Goal: Task Accomplishment & Management: Complete application form

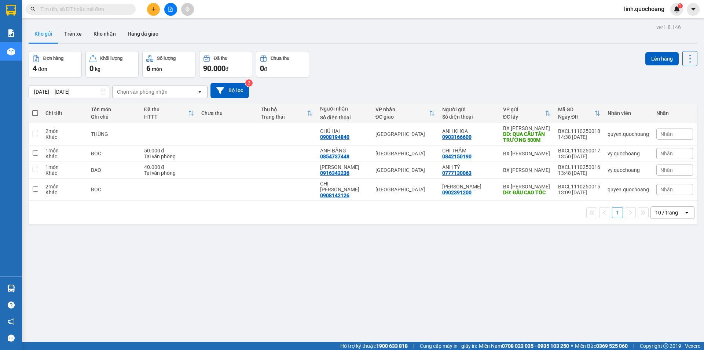
click at [152, 11] on icon "plus" at bounding box center [153, 9] width 5 height 5
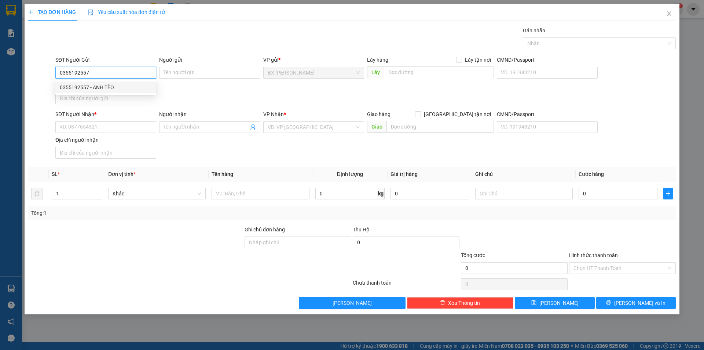
type input "0355192557"
click at [128, 92] on div "0355192557 0355192557 - ANH TÈO" at bounding box center [105, 87] width 101 height 15
click at [129, 89] on div "Địa chỉ người gửi" at bounding box center [105, 85] width 101 height 8
click at [129, 92] on input "Địa chỉ người gửi" at bounding box center [105, 98] width 101 height 12
click at [134, 74] on input "0355192557" at bounding box center [105, 73] width 101 height 12
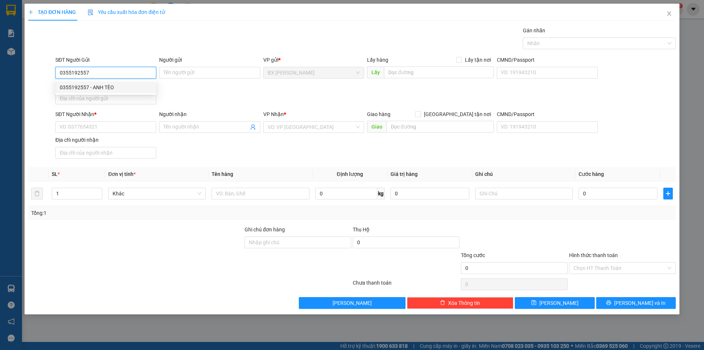
click at [135, 85] on div "0355192557 - ANH TÈO" at bounding box center [106, 87] width 92 height 8
type input "ANH TÈO"
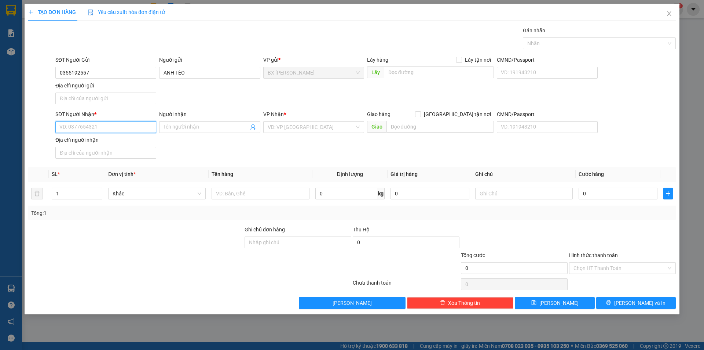
click at [126, 127] on input "SĐT Người Nhận *" at bounding box center [105, 127] width 101 height 12
click at [110, 154] on div "0907462289 - CHỊ THY" at bounding box center [106, 153] width 92 height 8
type input "0907462289"
type input "CHỊ THY"
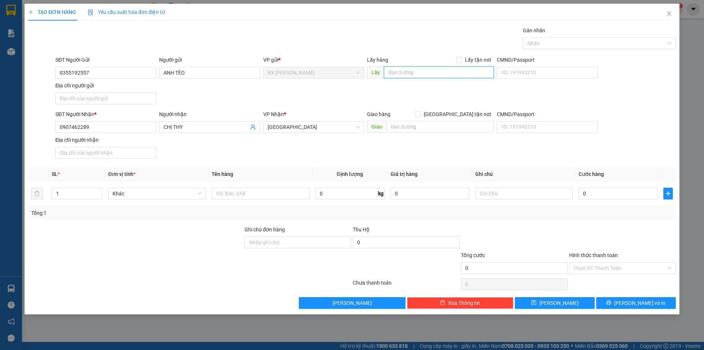
click at [399, 74] on input "text" at bounding box center [439, 72] width 110 height 12
type input "U"
type input "ỦY TÍNH DỤNG BÀ TỨ"
drag, startPoint x: 281, startPoint y: 193, endPoint x: 292, endPoint y: 195, distance: 11.6
click at [284, 194] on input "text" at bounding box center [261, 193] width 98 height 12
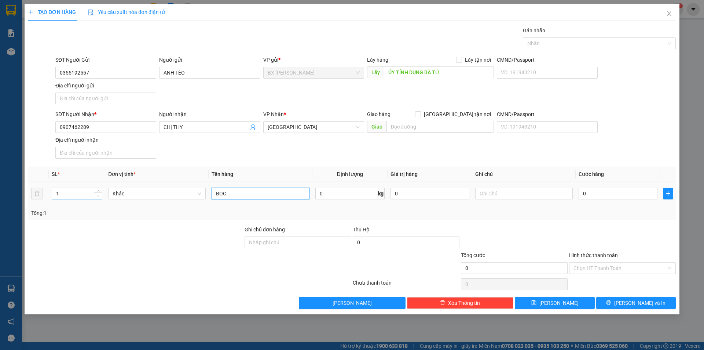
click at [99, 193] on span "Decrease Value" at bounding box center [98, 195] width 8 height 7
type input "BỌC"
click at [100, 191] on span "up" at bounding box center [98, 191] width 4 height 4
type input "3"
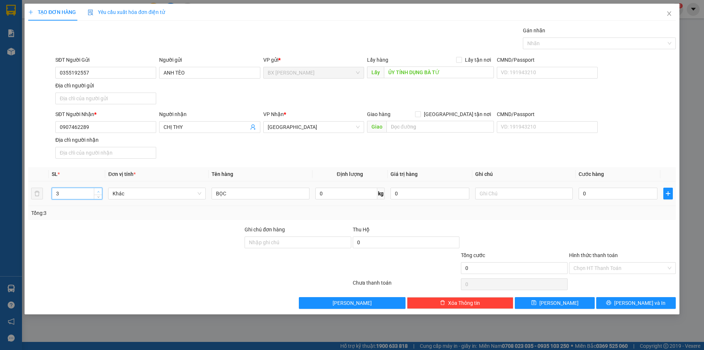
click at [100, 191] on span "up" at bounding box center [98, 191] width 4 height 4
click at [617, 300] on button "[PERSON_NAME] và In" at bounding box center [636, 303] width 80 height 12
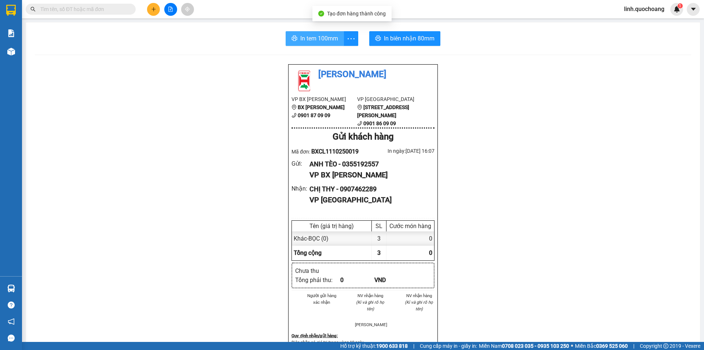
click at [314, 40] on span "In tem 100mm" at bounding box center [319, 38] width 38 height 9
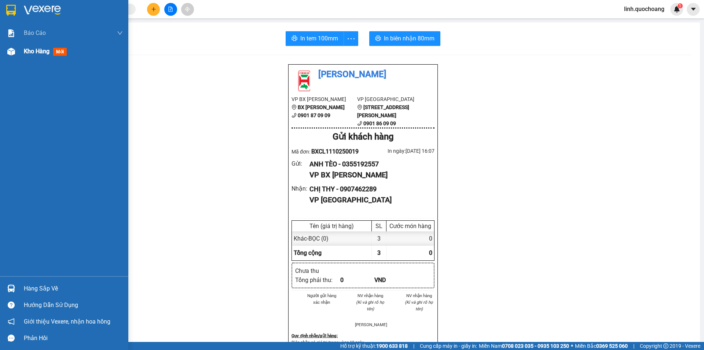
click at [34, 55] on div "Kho hàng mới" at bounding box center [47, 51] width 46 height 9
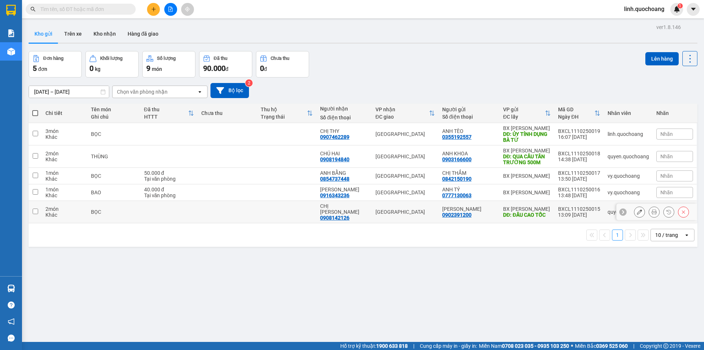
click at [347, 215] on div "0908142126" at bounding box center [334, 218] width 29 height 6
click at [293, 212] on td at bounding box center [286, 212] width 59 height 22
checkbox input "true"
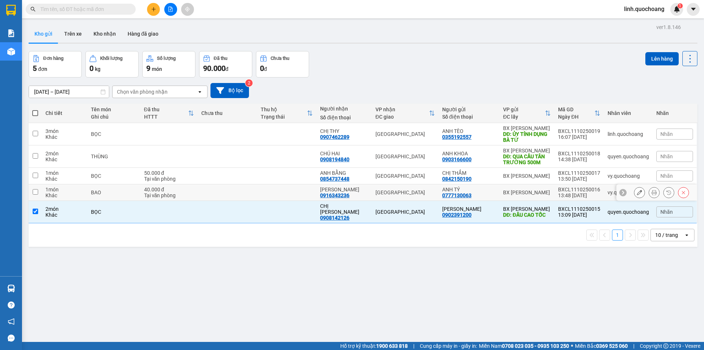
click at [303, 190] on td at bounding box center [286, 192] width 59 height 17
checkbox input "true"
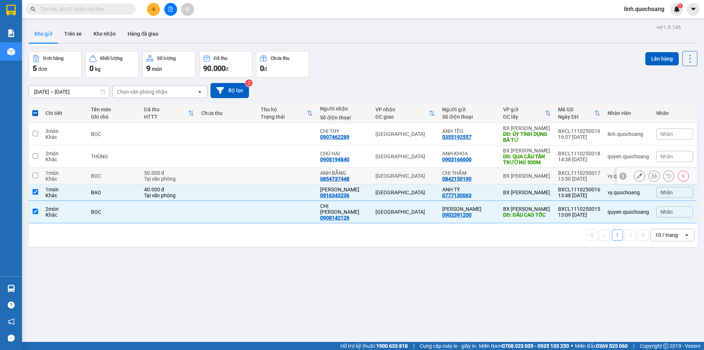
click at [311, 177] on td at bounding box center [286, 176] width 59 height 17
checkbox input "true"
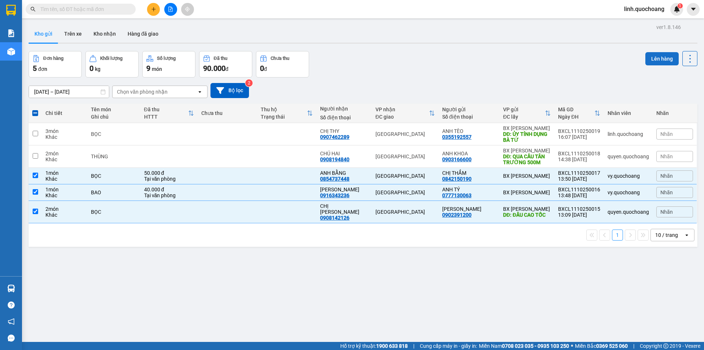
click at [648, 62] on button "Lên hàng" at bounding box center [662, 58] width 33 height 13
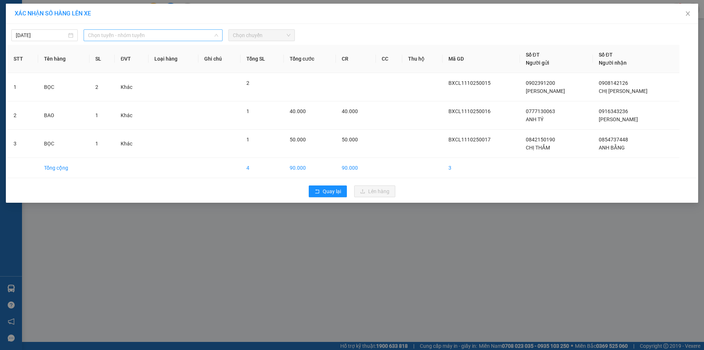
click at [178, 33] on span "Chọn tuyến - nhóm tuyến" at bounding box center [153, 35] width 130 height 11
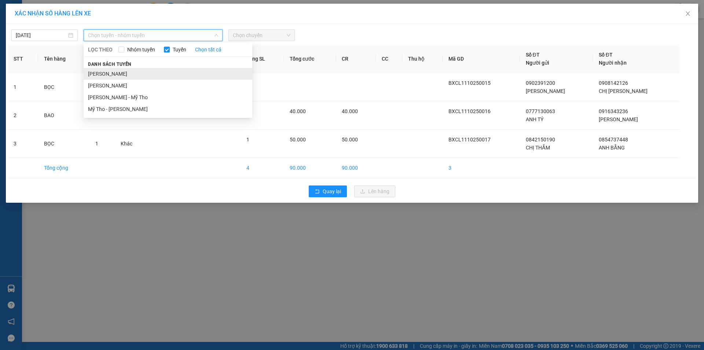
drag, startPoint x: 175, startPoint y: 62, endPoint x: 179, endPoint y: 73, distance: 11.7
click at [179, 73] on div "Danh sách tuyến [PERSON_NAME] - Mỹ Tho Mỹ Tho - [PERSON_NAME]" at bounding box center [168, 87] width 169 height 55
click at [180, 72] on li "[PERSON_NAME]" at bounding box center [168, 74] width 169 height 12
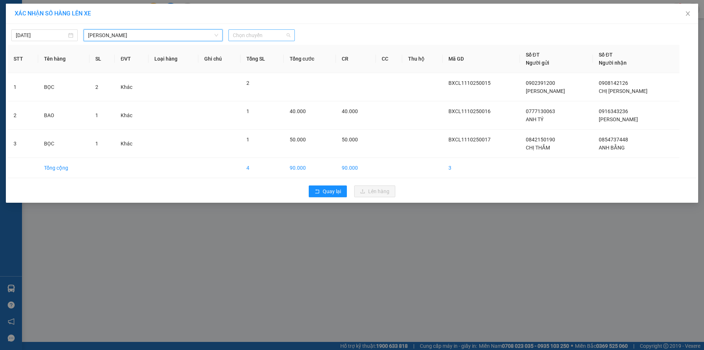
click at [274, 36] on span "Chọn chuyến" at bounding box center [262, 35] width 58 height 11
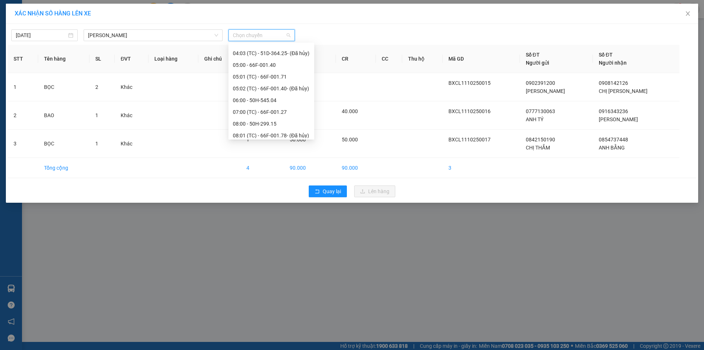
scroll to position [330, 0]
click at [278, 99] on div "14:00 - 66F-001.71" at bounding box center [271, 95] width 77 height 8
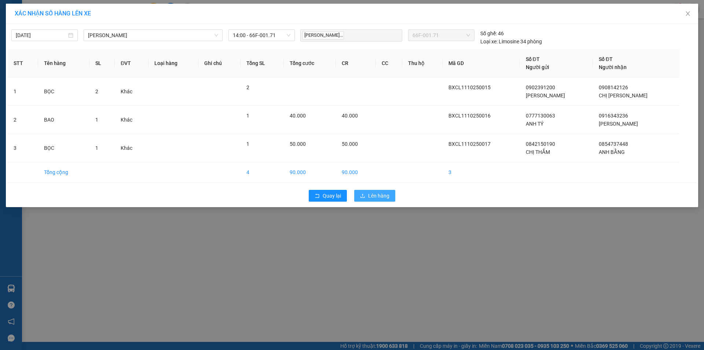
click at [376, 192] on span "Lên hàng" at bounding box center [378, 195] width 21 height 8
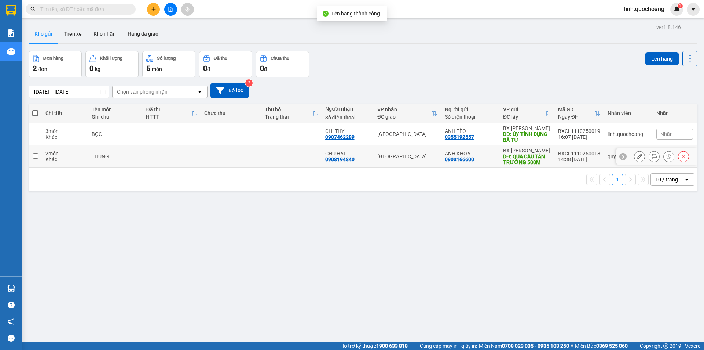
click at [287, 149] on td at bounding box center [291, 156] width 61 height 22
checkbox input "true"
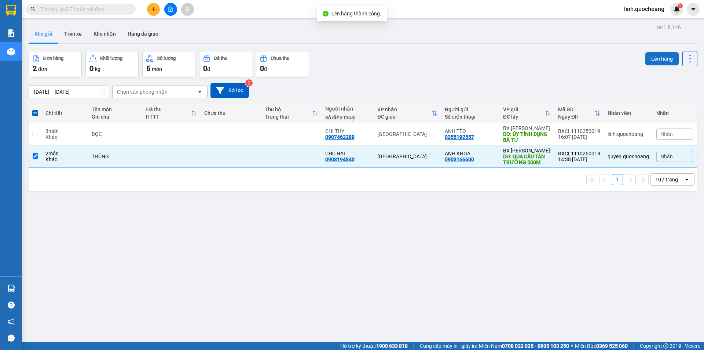
click at [648, 55] on button "Lên hàng" at bounding box center [662, 58] width 33 height 13
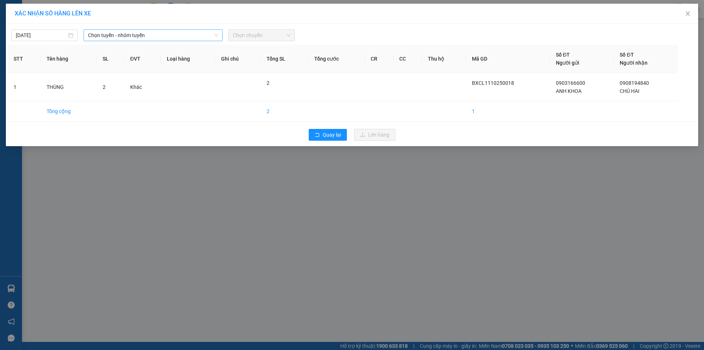
click at [173, 35] on span "Chọn tuyến - nhóm tuyến" at bounding box center [153, 35] width 130 height 11
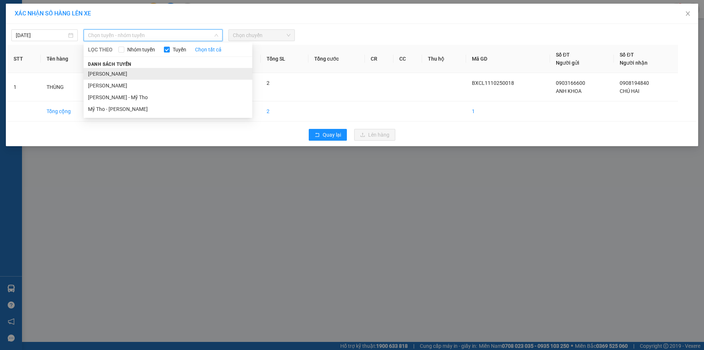
click at [161, 72] on li "[PERSON_NAME]" at bounding box center [168, 74] width 169 height 12
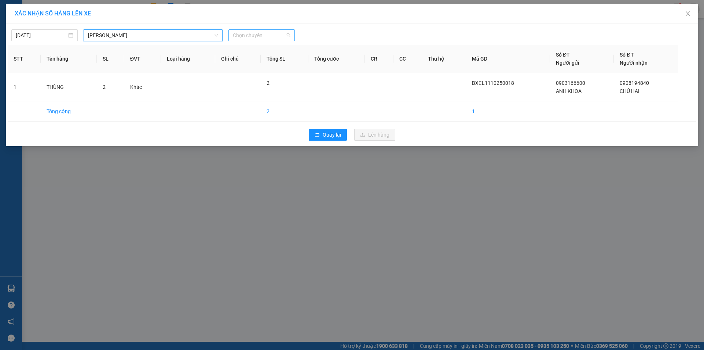
click at [251, 35] on span "Chọn chuyến" at bounding box center [262, 35] width 58 height 11
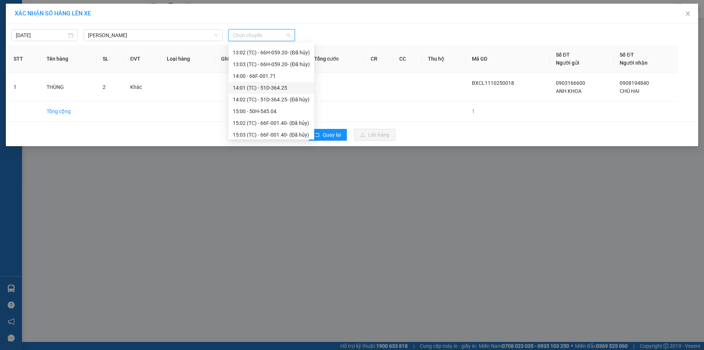
scroll to position [367, 0]
click at [286, 96] on div "15:00 - 50H-545.04" at bounding box center [271, 94] width 77 height 8
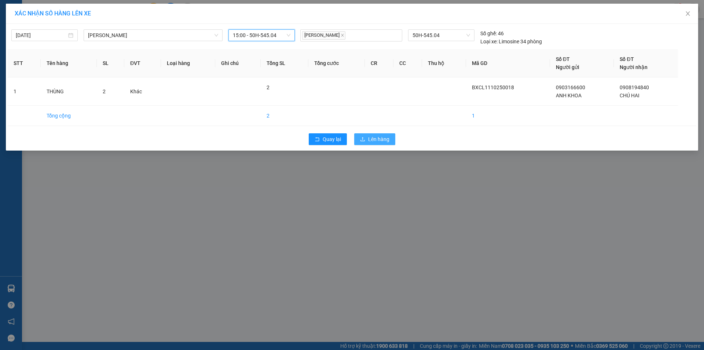
click at [382, 136] on span "Lên hàng" at bounding box center [378, 139] width 21 height 8
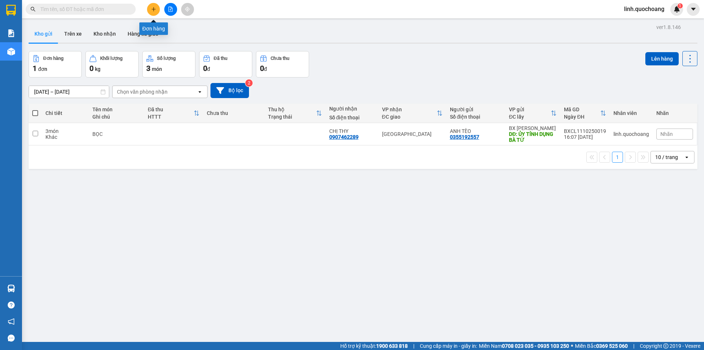
click at [153, 8] on icon "plus" at bounding box center [153, 9] width 5 height 5
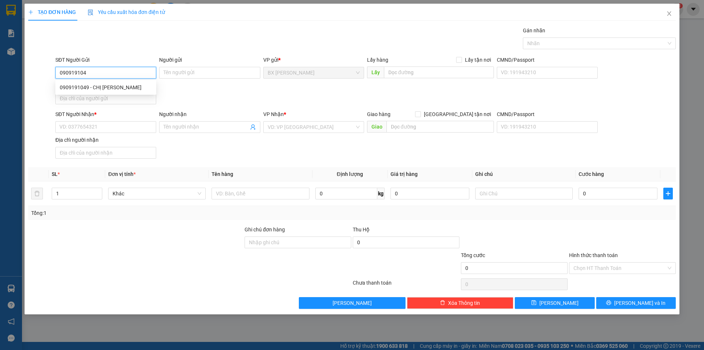
type input "0909191049"
click at [123, 87] on div "0909191049 - CHỊ [PERSON_NAME]" at bounding box center [106, 87] width 92 height 8
type input "CHỊ [PERSON_NAME]"
type input "0909191049"
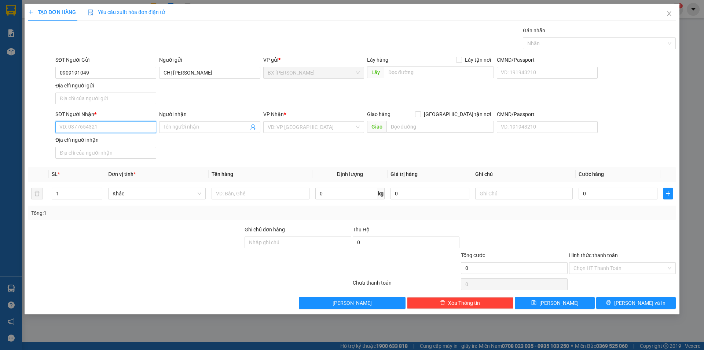
click at [120, 124] on input "SĐT Người Nhận *" at bounding box center [105, 127] width 101 height 12
click at [131, 123] on input "0945734839" at bounding box center [105, 127] width 101 height 12
click at [70, 127] on input "0945734839" at bounding box center [105, 127] width 101 height 12
click at [99, 128] on input "0945734839" at bounding box center [105, 127] width 101 height 12
type input "0945734839"
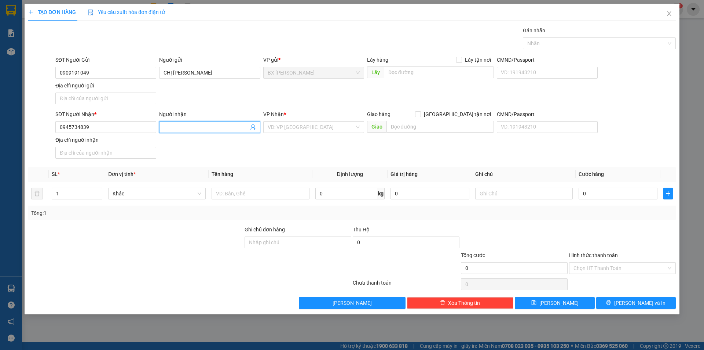
click at [233, 127] on input "Người nhận" at bounding box center [206, 127] width 85 height 8
type input "ANH CHIẾN"
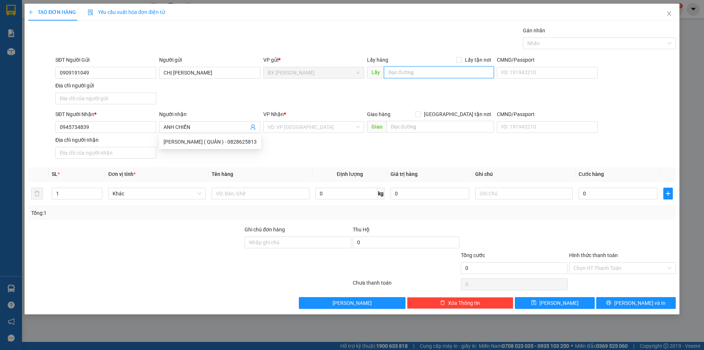
click at [390, 72] on input "text" at bounding box center [439, 72] width 110 height 12
type input "CX BÀ TỨ"
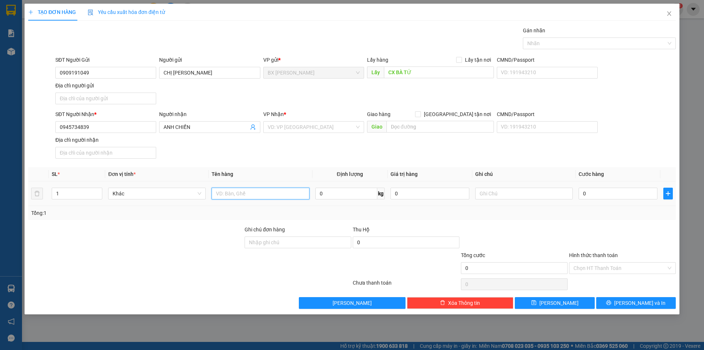
click at [236, 193] on input "text" at bounding box center [261, 193] width 98 height 12
type input "THÙNG"
drag, startPoint x: 660, startPoint y: 293, endPoint x: 659, endPoint y: 297, distance: 4.6
click at [659, 297] on div "Transit Pickup Surcharge Ids Transit Deliver Surcharge Ids Transit Deliver Surc…" at bounding box center [352, 167] width 648 height 282
click at [659, 302] on button "[PERSON_NAME] và In" at bounding box center [636, 303] width 80 height 12
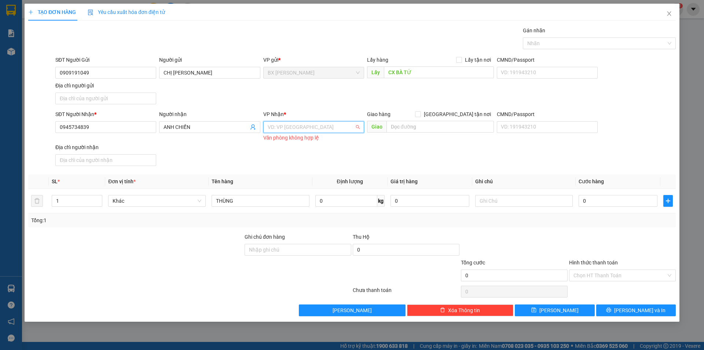
click at [324, 127] on input "search" at bounding box center [311, 126] width 87 height 11
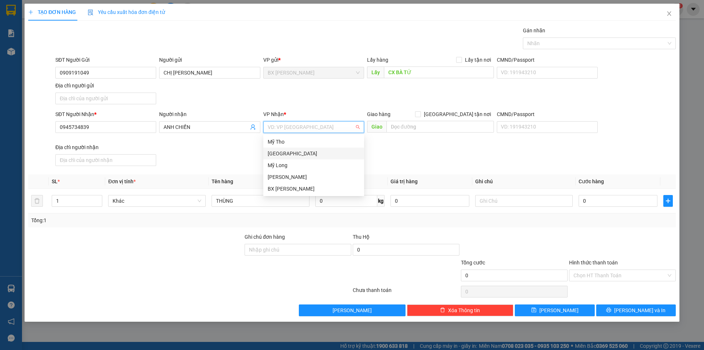
click at [323, 148] on div "[GEOGRAPHIC_DATA]" at bounding box center [313, 153] width 101 height 12
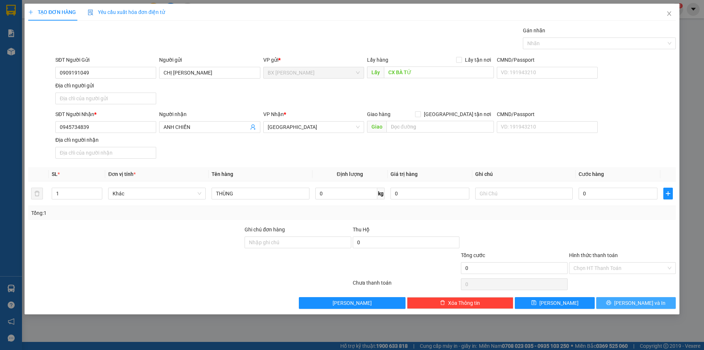
click at [633, 297] on button "[PERSON_NAME] và In" at bounding box center [636, 303] width 80 height 12
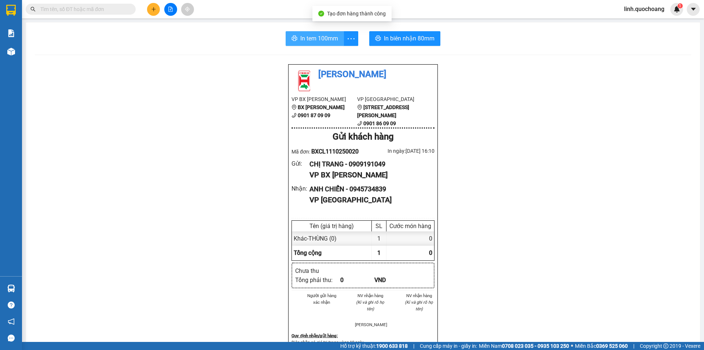
click at [320, 37] on span "In tem 100mm" at bounding box center [319, 38] width 38 height 9
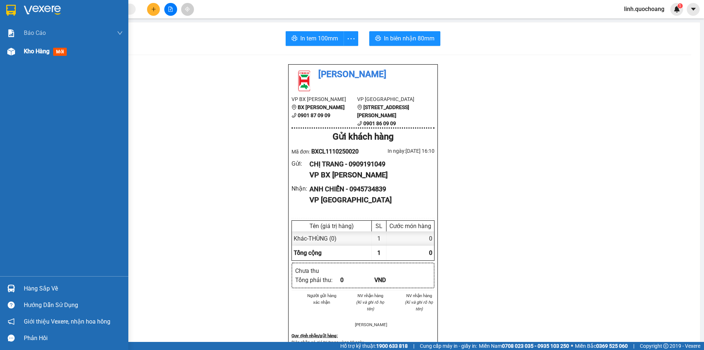
click at [33, 58] on div "Kho hàng mới" at bounding box center [73, 51] width 99 height 18
